Goal: Task Accomplishment & Management: Use online tool/utility

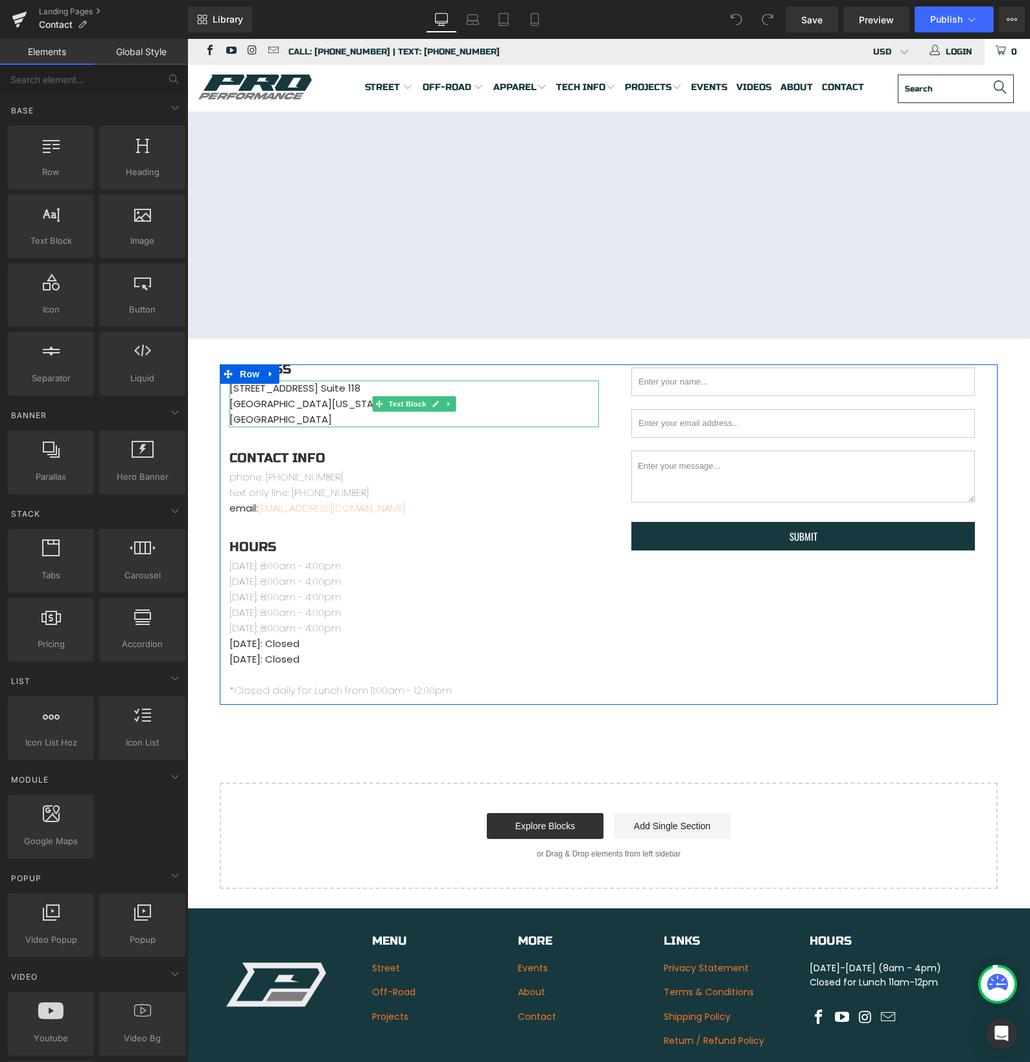
click at [257, 397] on p "[STREET_ADDRESS] [GEOGRAPHIC_DATA][US_STATE]" at bounding box center [415, 404] width 370 height 47
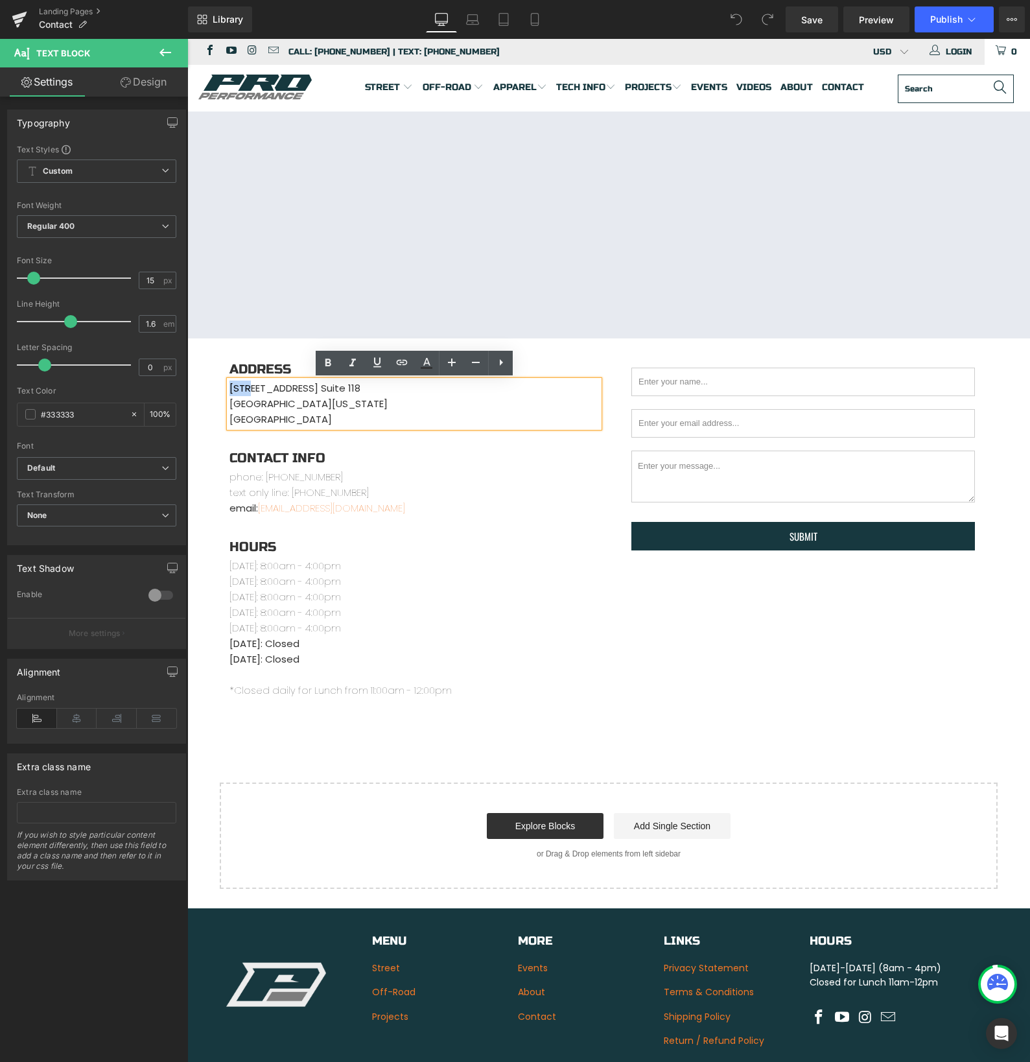
drag, startPoint x: 252, startPoint y: 388, endPoint x: 231, endPoint y: 388, distance: 20.1
click at [231, 388] on p "[STREET_ADDRESS] [GEOGRAPHIC_DATA][US_STATE]" at bounding box center [415, 404] width 370 height 47
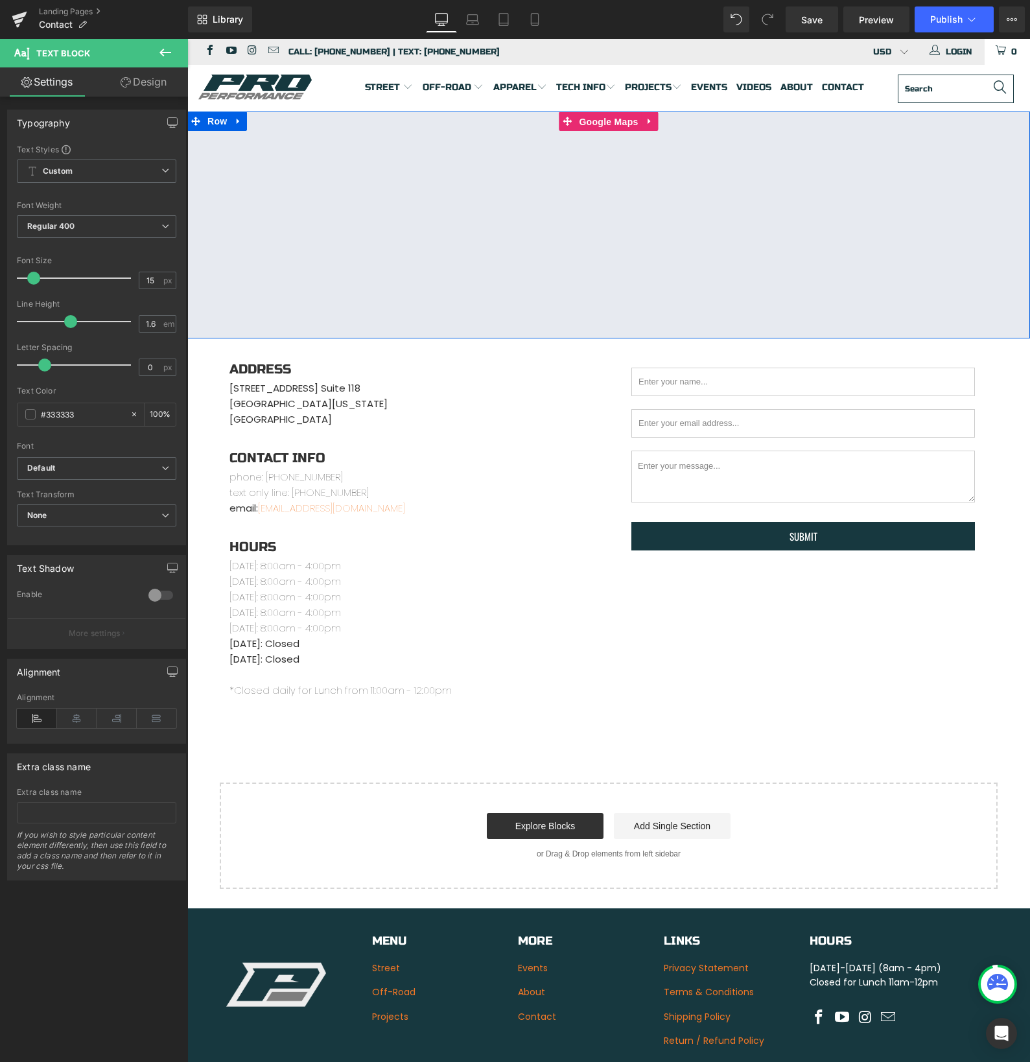
click at [602, 124] on span "Google Maps" at bounding box center [608, 121] width 65 height 19
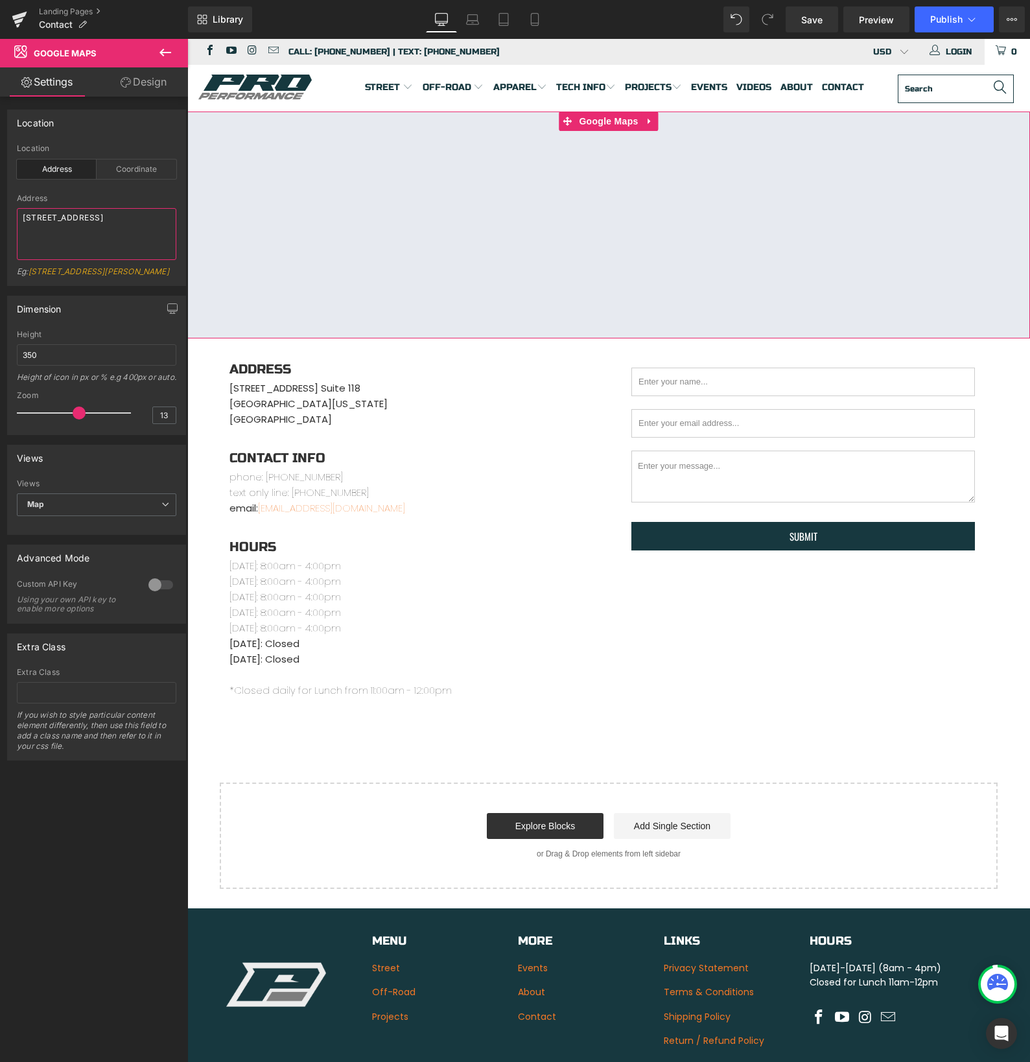
drag, startPoint x: 42, startPoint y: 218, endPoint x: 18, endPoint y: 218, distance: 24.0
click at [18, 218] on textarea "[STREET_ADDRESS]" at bounding box center [96, 234] width 159 height 52
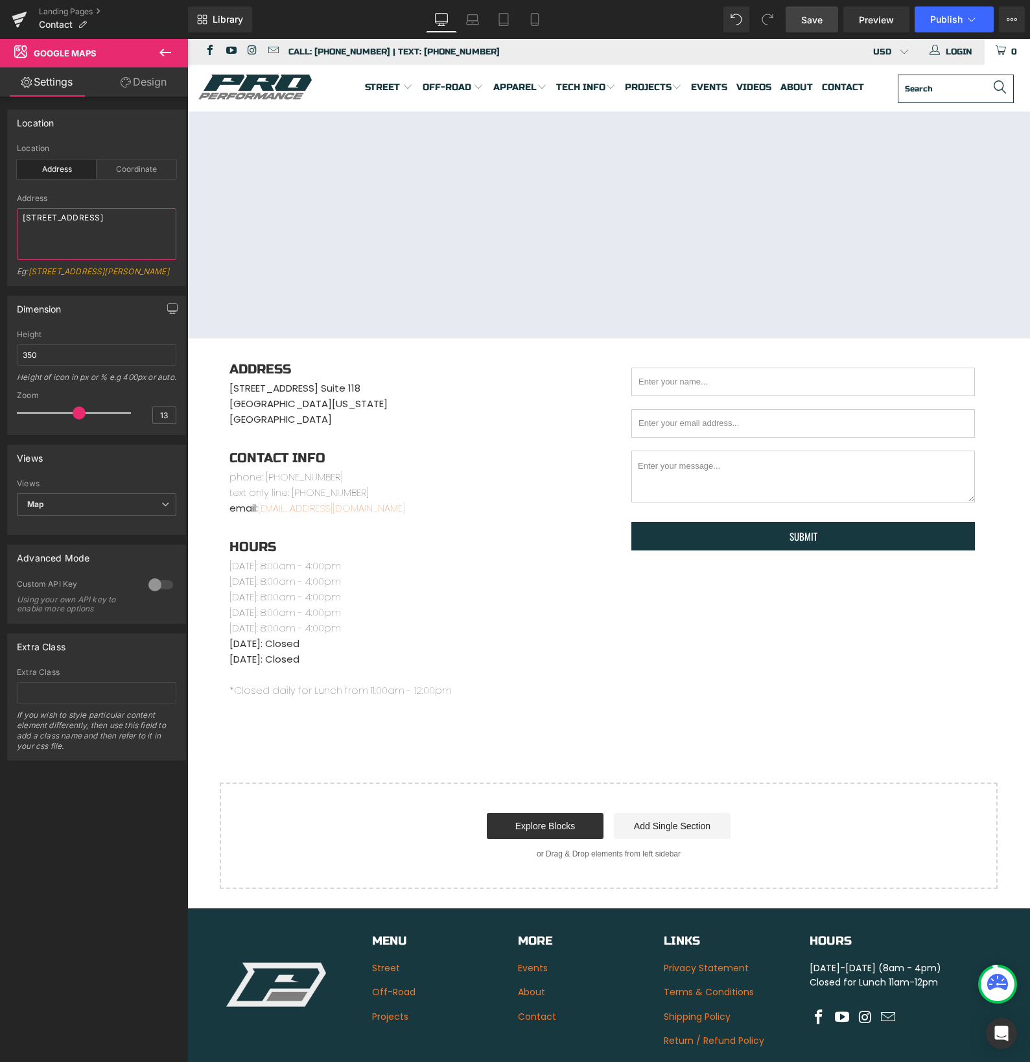
type textarea "[STREET_ADDRESS]"
click at [818, 22] on span "Save" at bounding box center [811, 20] width 21 height 14
click at [955, 19] on span "Publish" at bounding box center [946, 19] width 32 height 10
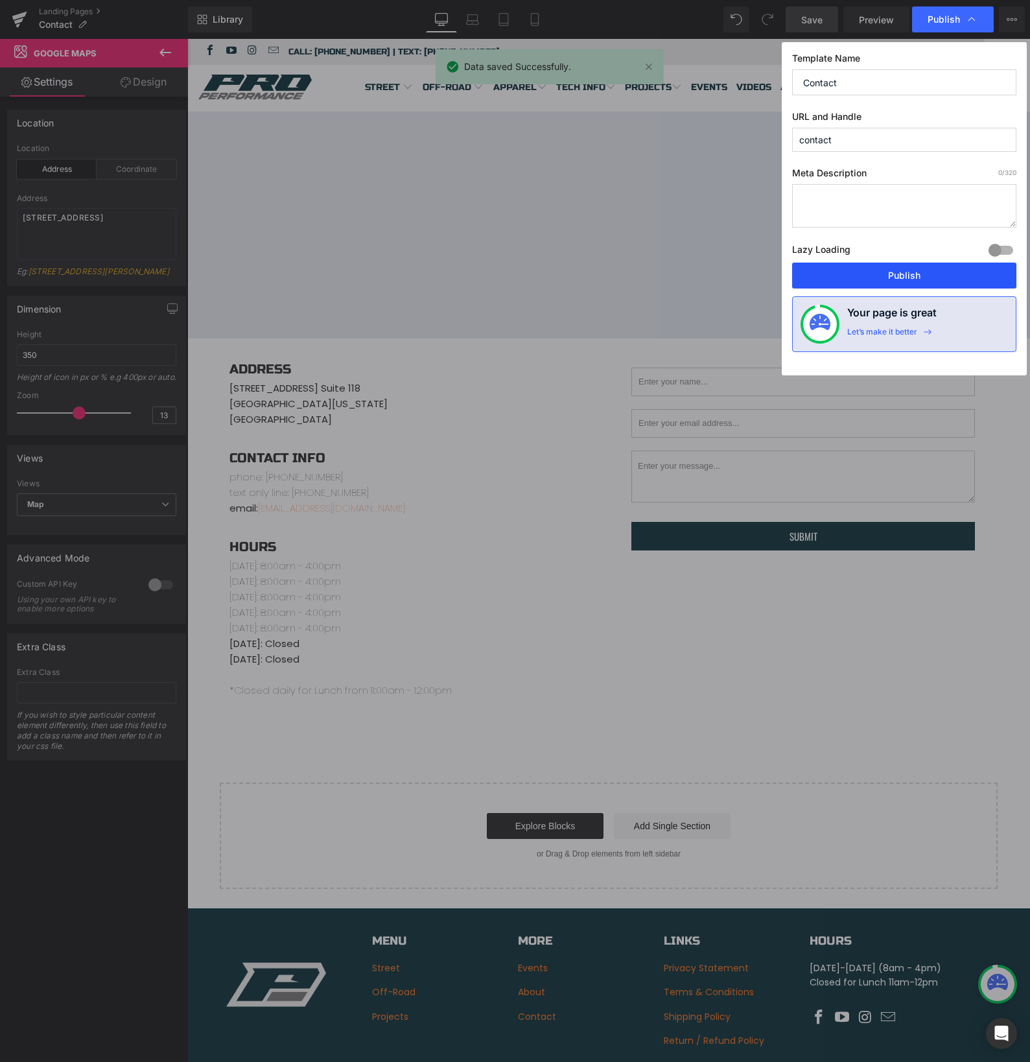
click at [902, 281] on button "Publish" at bounding box center [904, 276] width 224 height 26
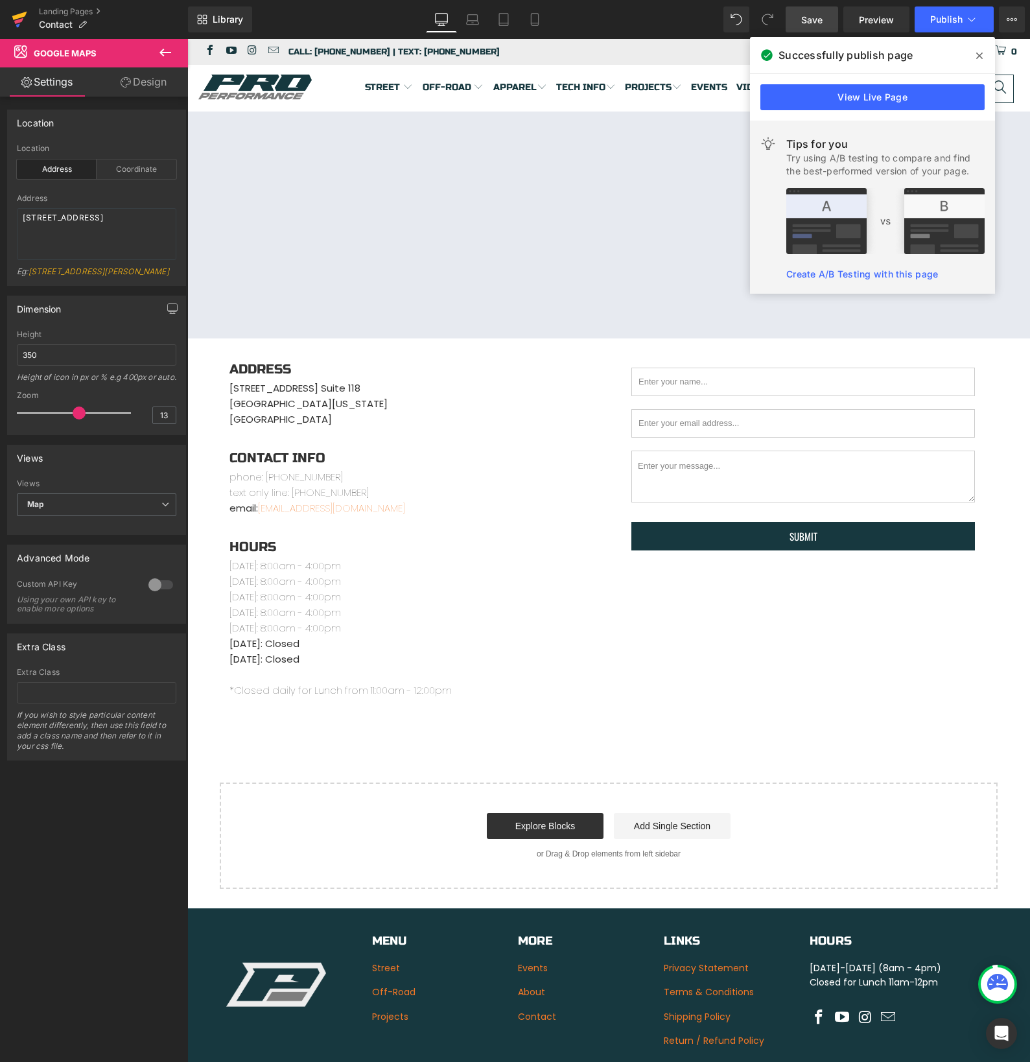
click at [22, 18] on icon at bounding box center [20, 19] width 16 height 32
